Goal: Transaction & Acquisition: Download file/media

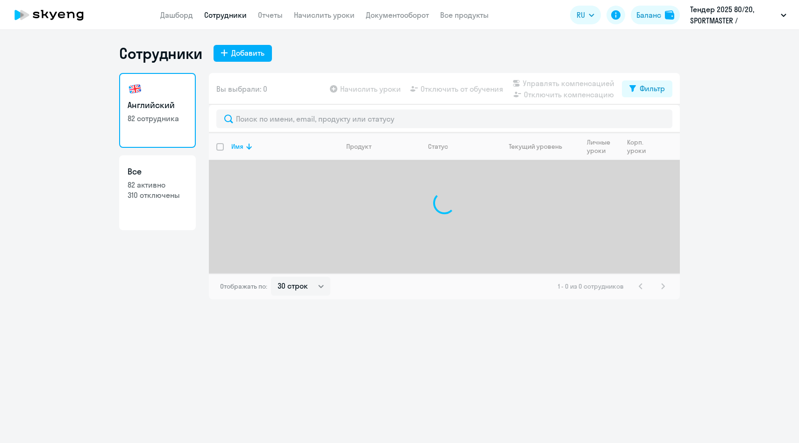
select select "30"
click at [273, 17] on link "Отчеты" at bounding box center [270, 14] width 25 height 9
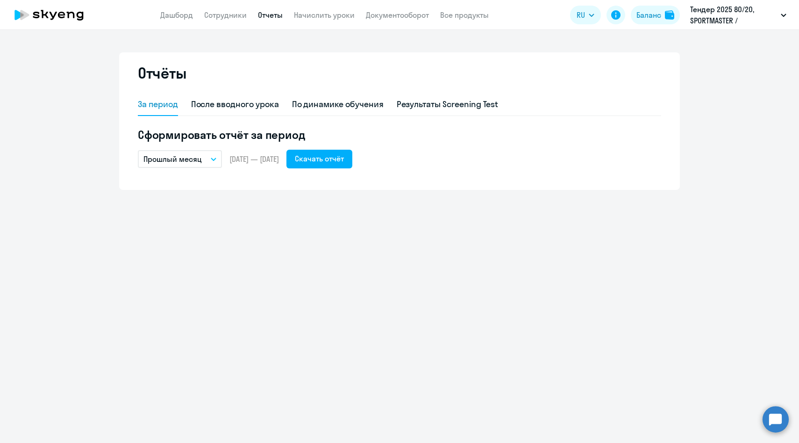
click at [182, 158] on p "Прошлый месяц" at bounding box center [173, 158] width 58 height 11
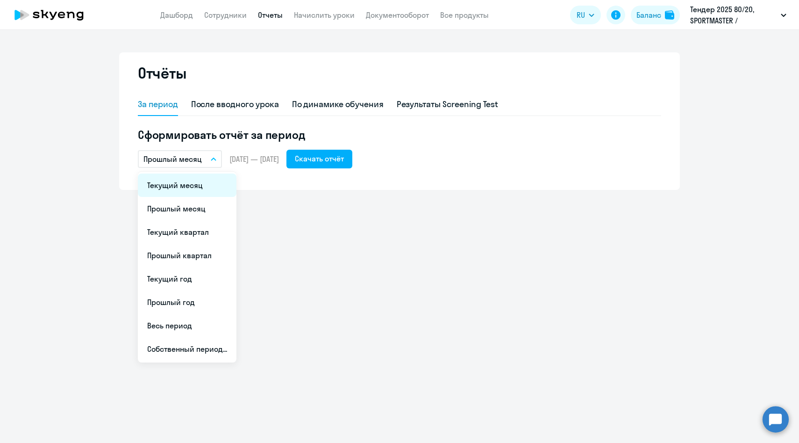
click at [174, 188] on li "Текущий месяц" at bounding box center [187, 184] width 99 height 23
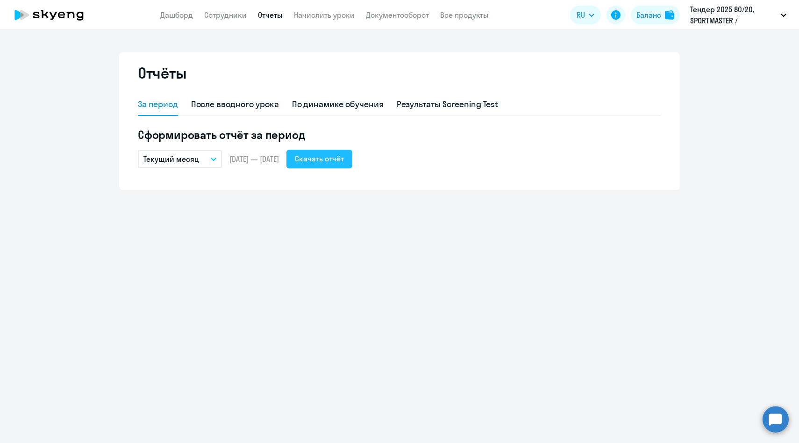
click at [344, 157] on div "Скачать отчёт" at bounding box center [319, 158] width 49 height 11
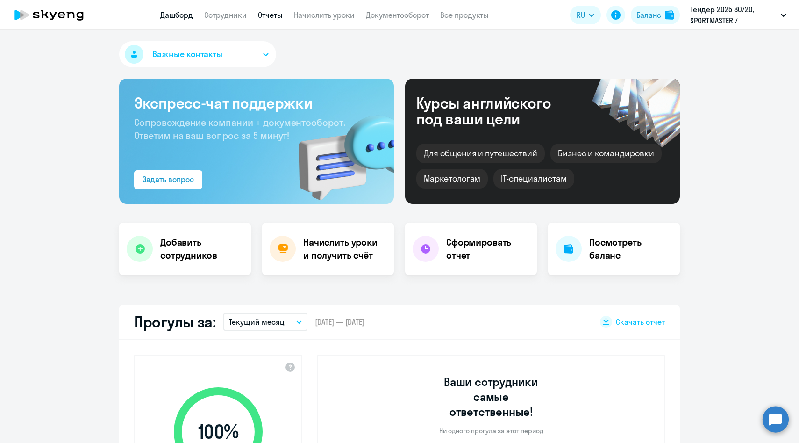
click at [268, 15] on link "Отчеты" at bounding box center [270, 14] width 25 height 9
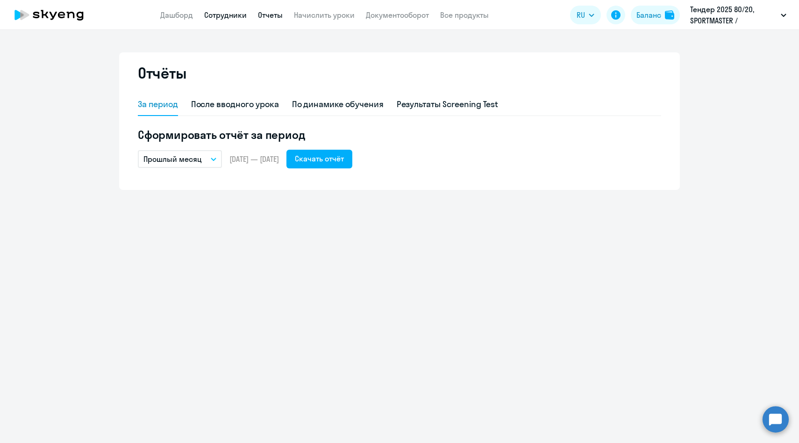
click at [232, 16] on link "Сотрудники" at bounding box center [225, 14] width 43 height 9
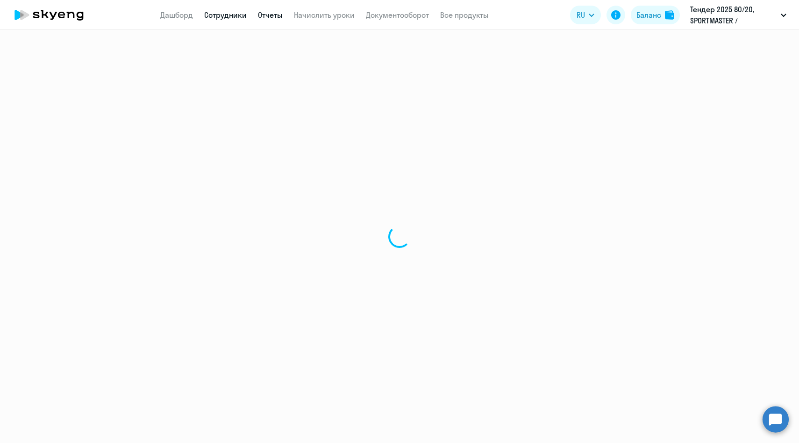
select select "30"
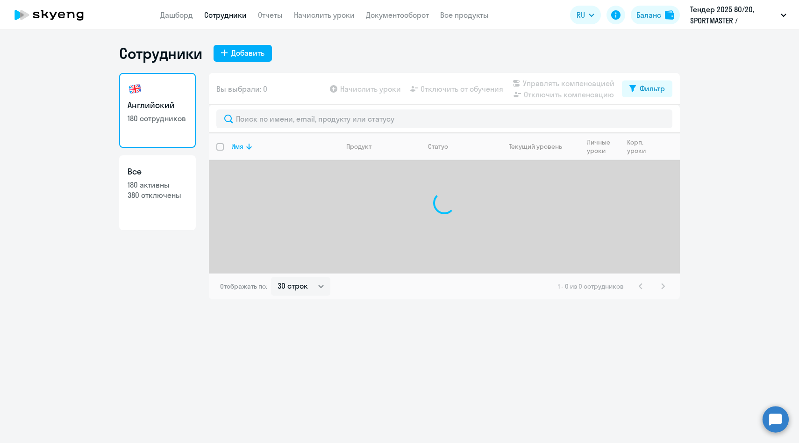
click at [270, 20] on app-menu-item-link "Отчеты" at bounding box center [270, 15] width 25 height 12
click at [270, 15] on link "Отчеты" at bounding box center [270, 14] width 25 height 9
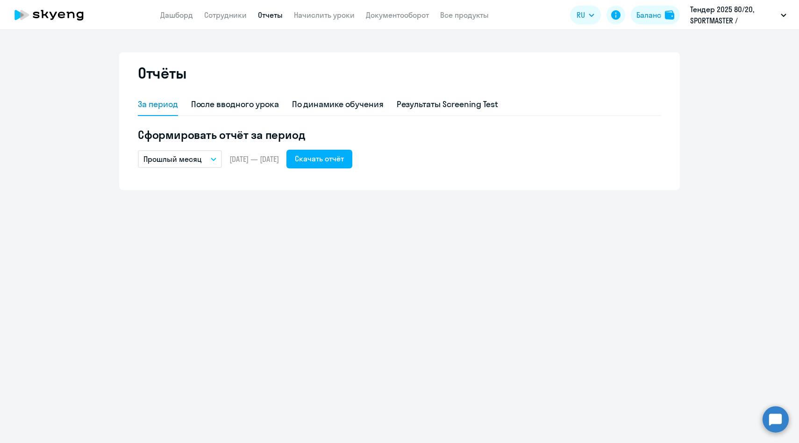
click at [190, 160] on p "Прошлый месяц" at bounding box center [173, 158] width 58 height 11
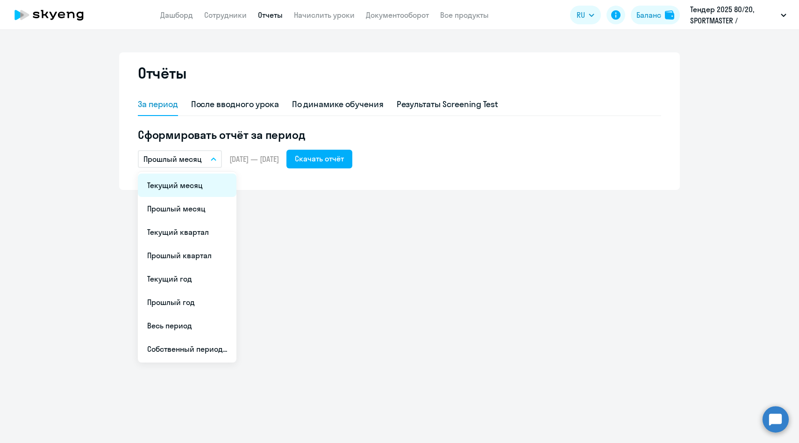
click at [183, 182] on li "Текущий месяц" at bounding box center [187, 184] width 99 height 23
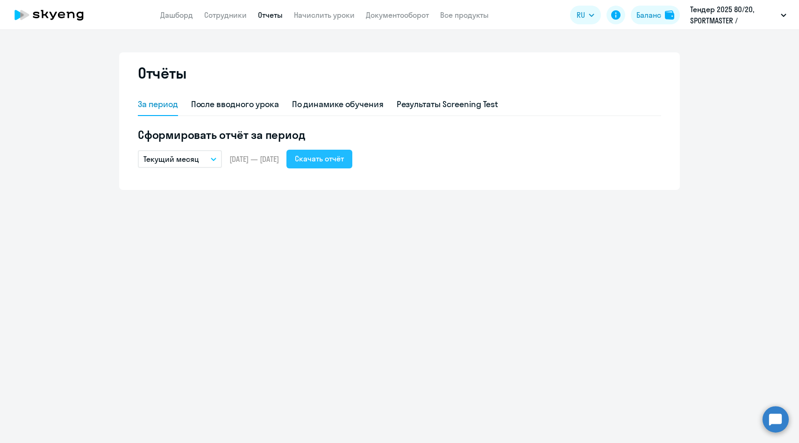
click at [353, 158] on button "Скачать отчёт" at bounding box center [320, 159] width 66 height 19
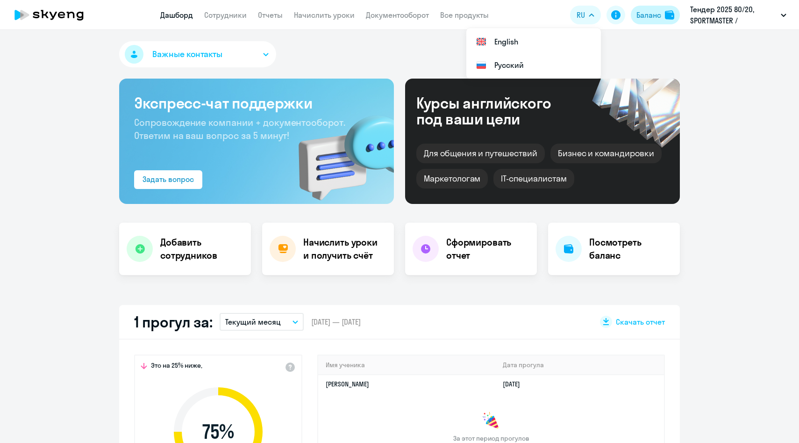
click at [667, 12] on img at bounding box center [669, 14] width 9 height 9
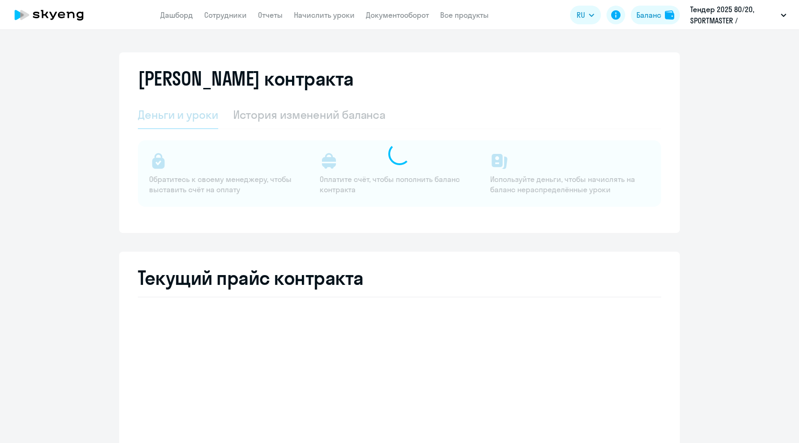
select select "english_adult_not_native_speaker"
